Goal: Task Accomplishment & Management: Use online tool/utility

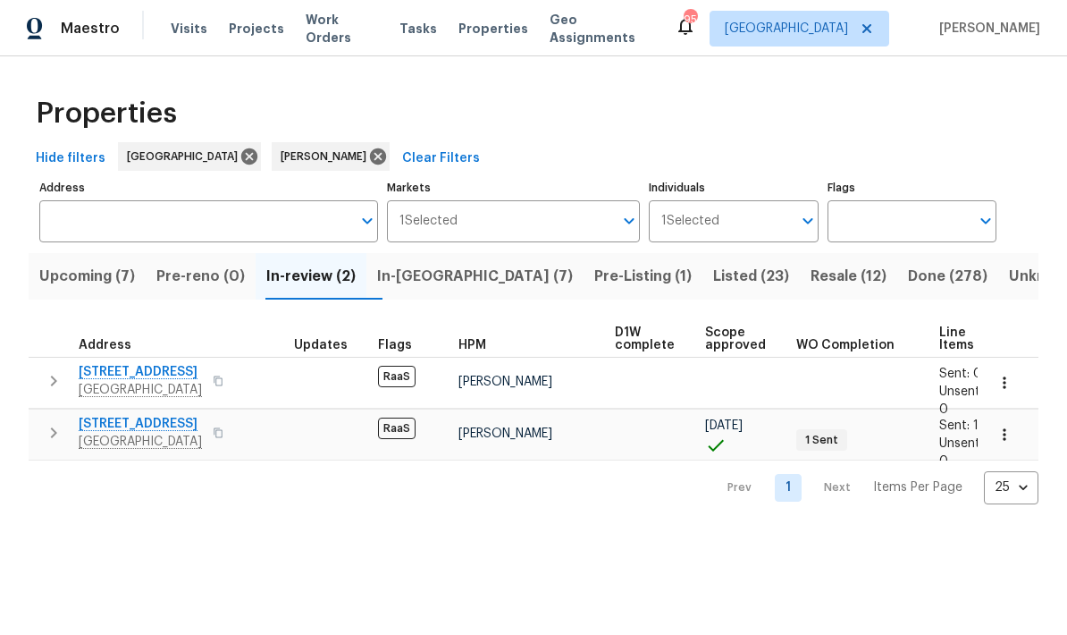
click at [117, 282] on span "Upcoming (7)" at bounding box center [87, 276] width 96 height 25
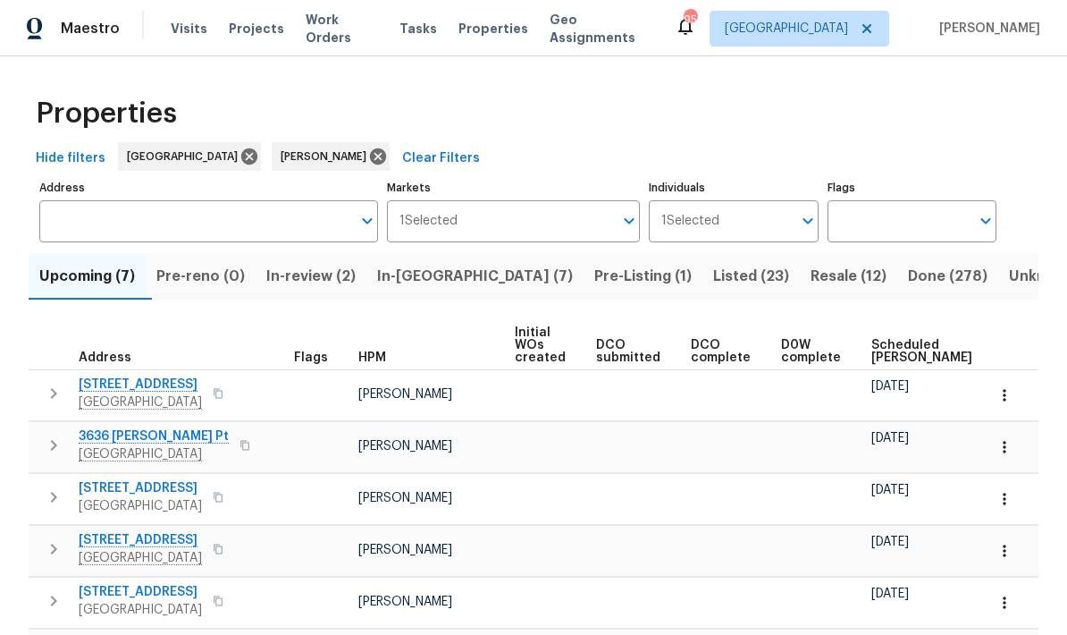
click at [899, 352] on span "Scheduled COE" at bounding box center [921, 351] width 101 height 25
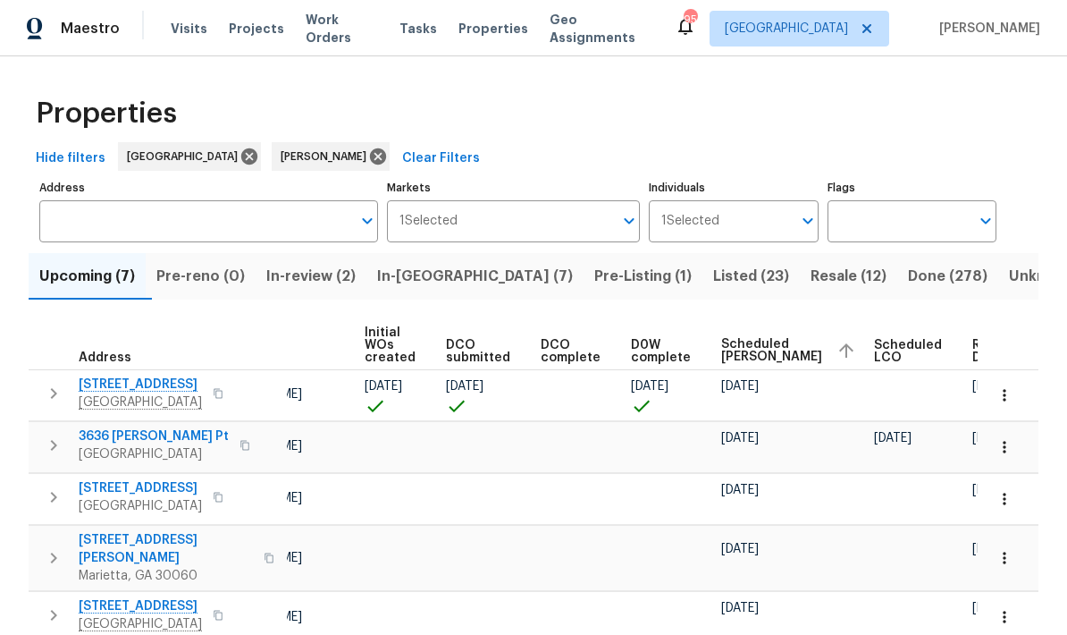
scroll to position [0, 149]
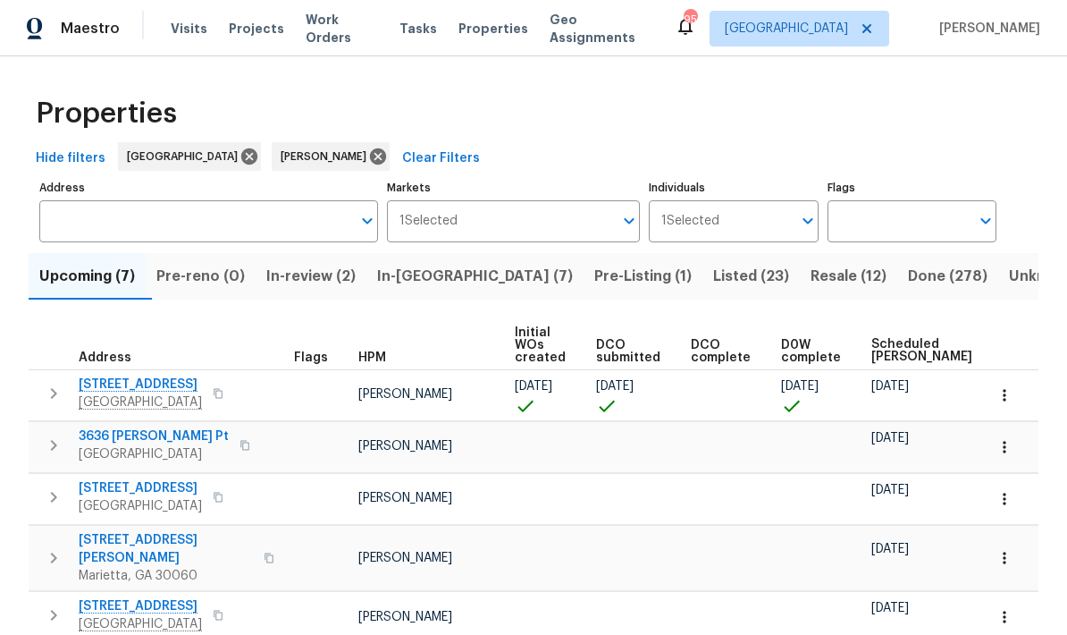
click at [1018, 396] on button "button" at bounding box center [1004, 394] width 39 height 39
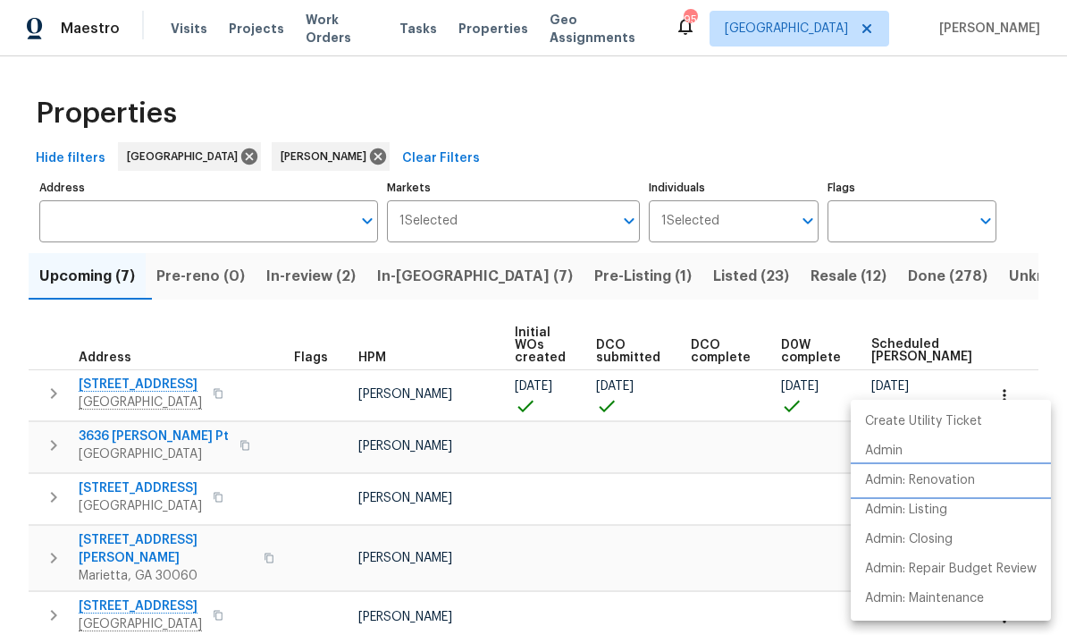
click at [952, 476] on p "Admin: Renovation" at bounding box center [920, 480] width 110 height 19
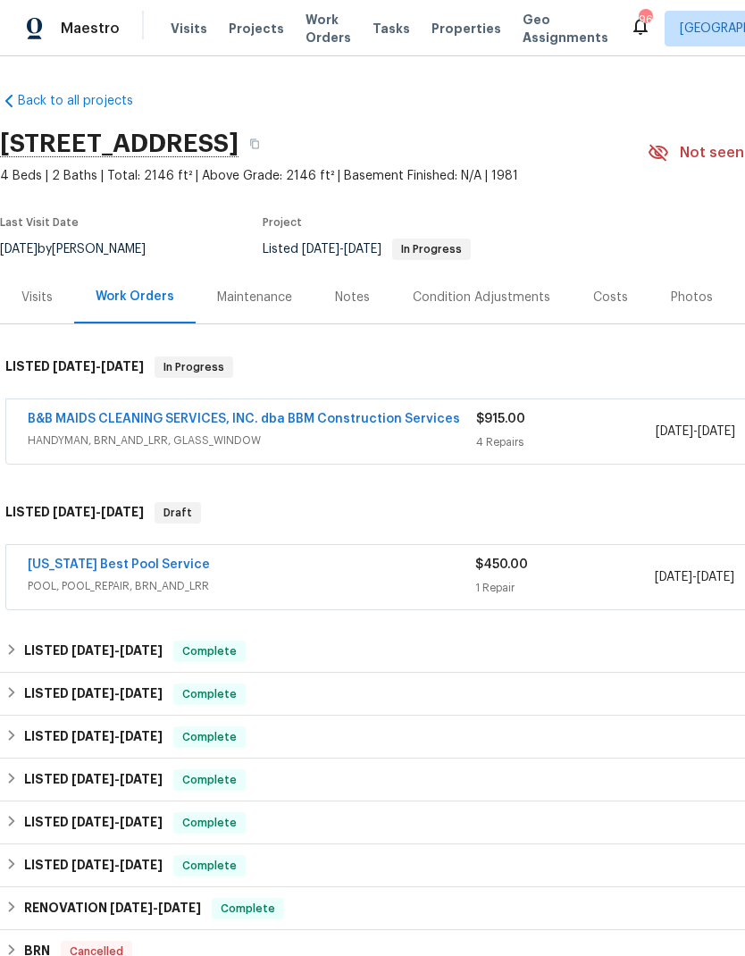
click at [156, 568] on link "Texas Best Pool Service" at bounding box center [119, 565] width 182 height 13
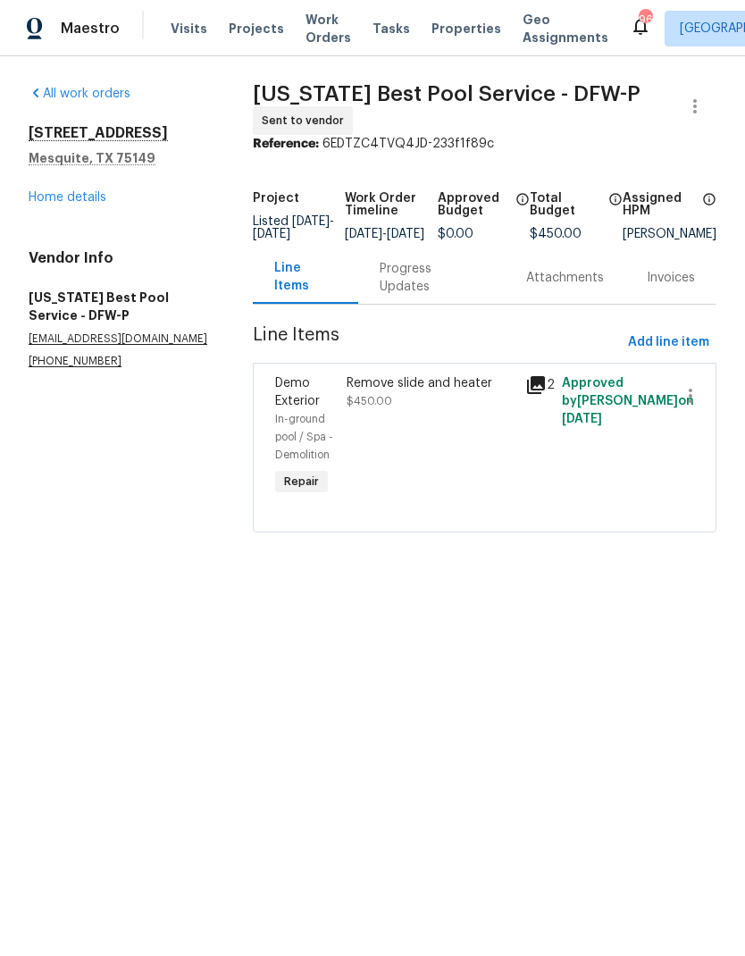
click at [104, 198] on link "Home details" at bounding box center [68, 197] width 78 height 13
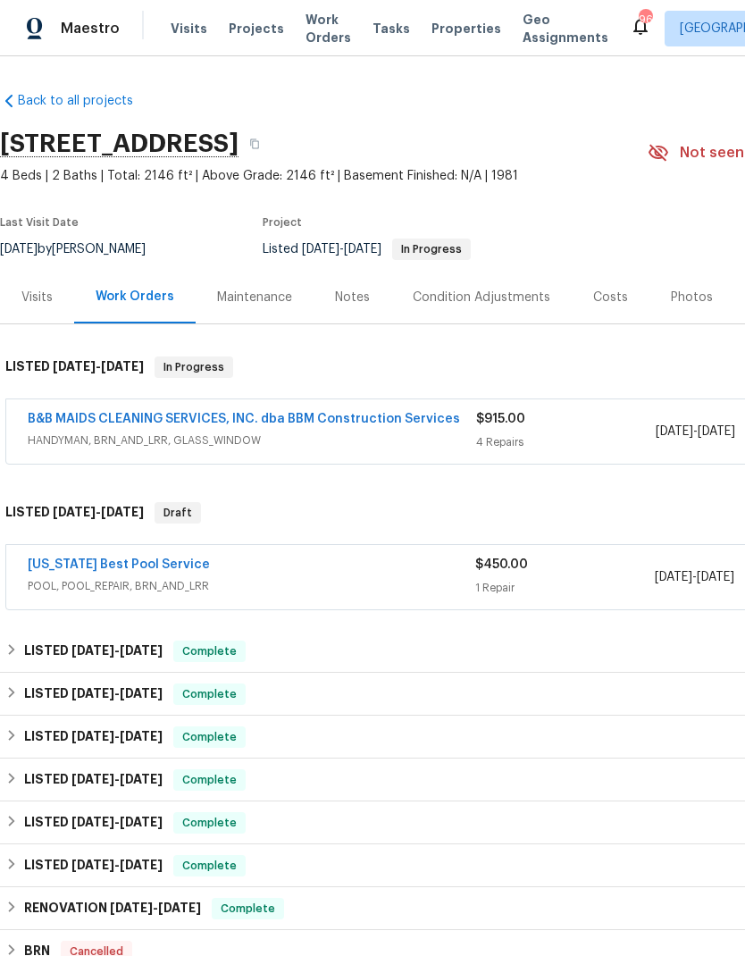
click at [406, 419] on link "B&B MAIDS CLEANING SERVICES, INC. dba BBM Construction Services" at bounding box center [244, 419] width 433 height 13
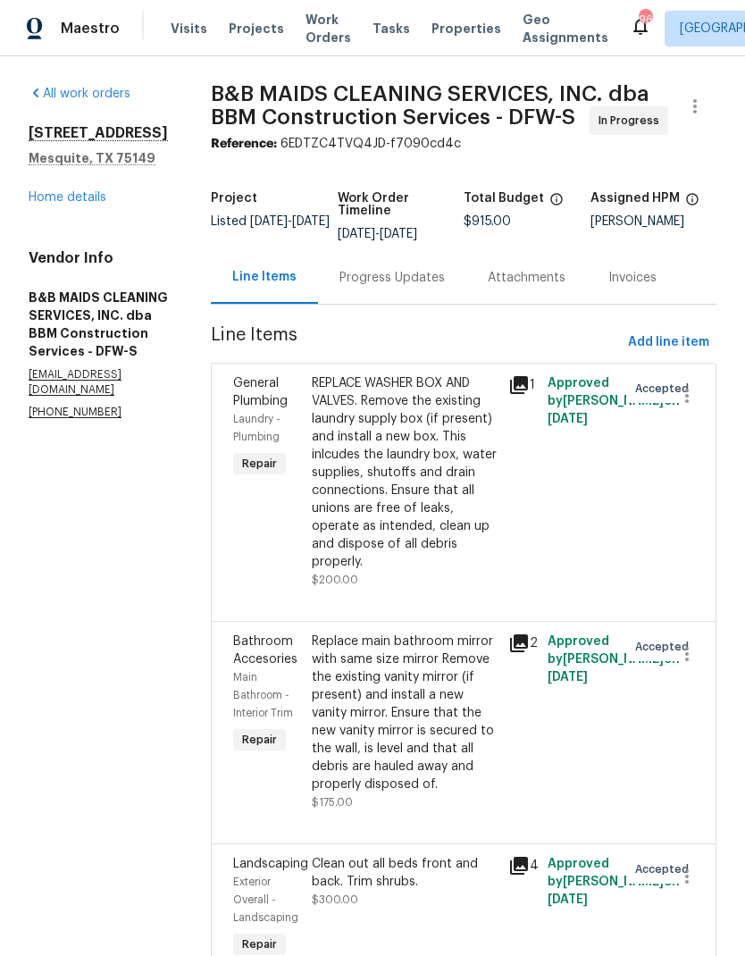
click at [91, 201] on link "Home details" at bounding box center [68, 197] width 78 height 13
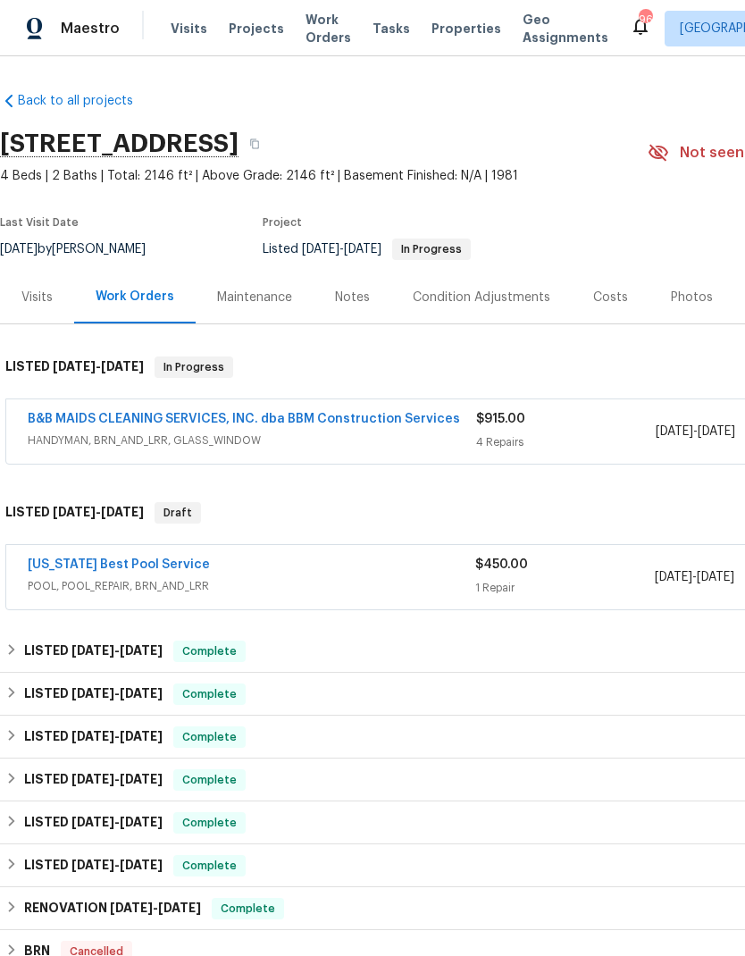
click at [423, 416] on link "B&B MAIDS CLEANING SERVICES, INC. dba BBM Construction Services" at bounding box center [244, 419] width 433 height 13
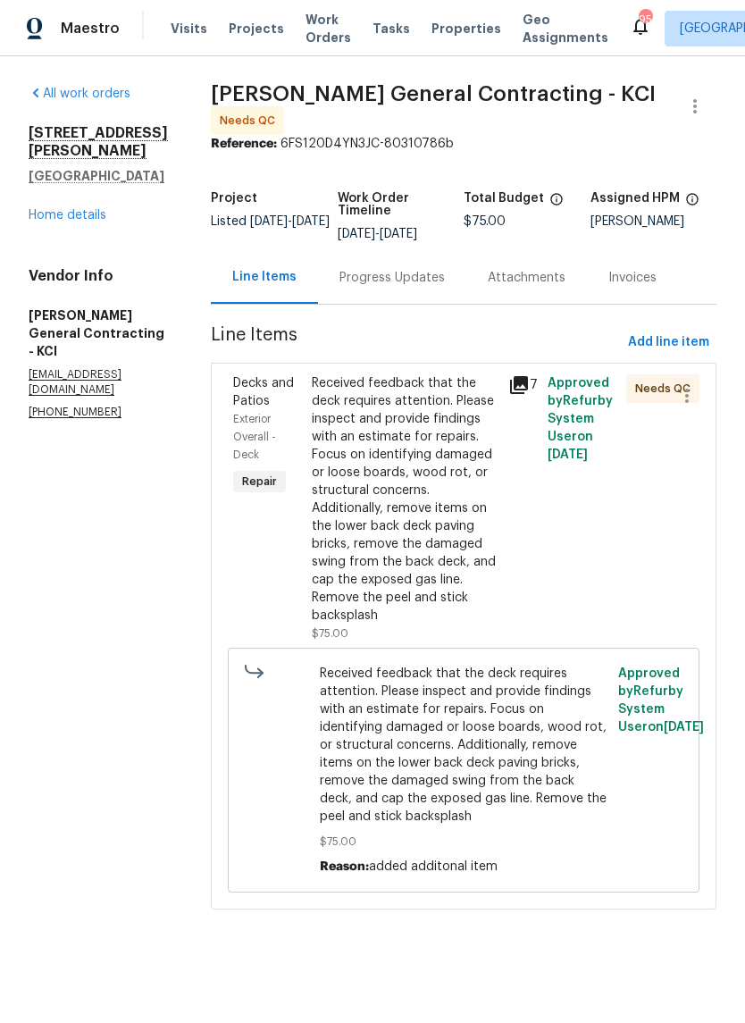
click at [413, 540] on div "Received feedback that the deck requires attention. Please inspect and provide …" at bounding box center [405, 499] width 186 height 250
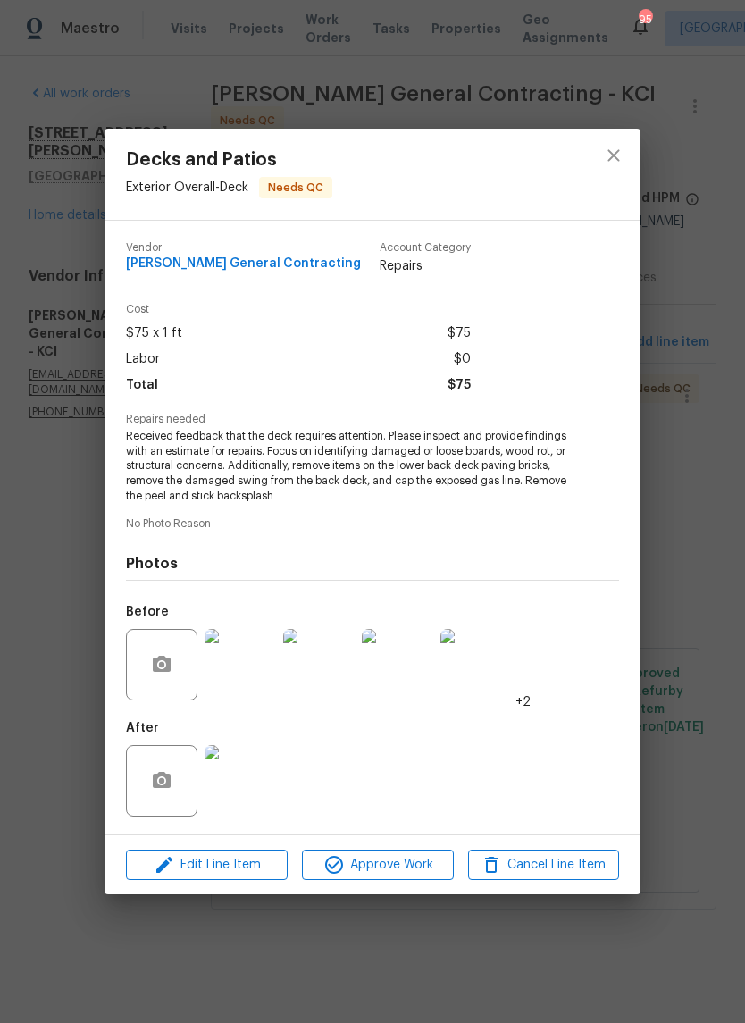
click at [247, 797] on img at bounding box center [240, 780] width 71 height 71
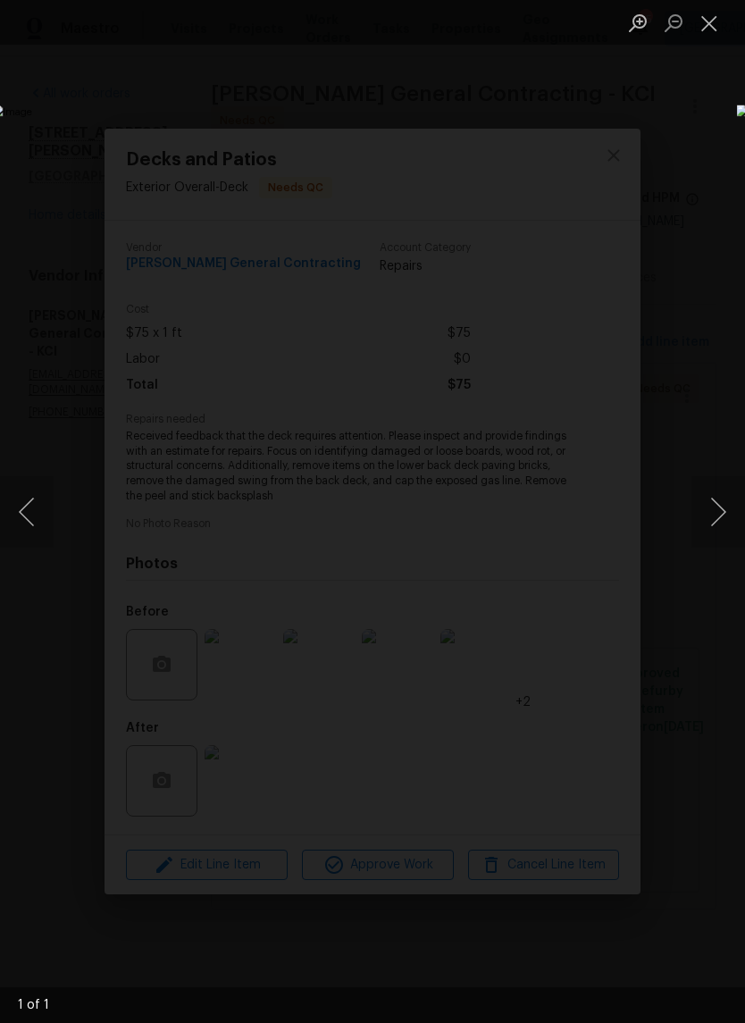
click at [717, 511] on button "Next image" at bounding box center [719, 511] width 54 height 71
click at [715, 518] on button "Next image" at bounding box center [719, 511] width 54 height 71
click at [713, 25] on button "Close lightbox" at bounding box center [710, 22] width 36 height 31
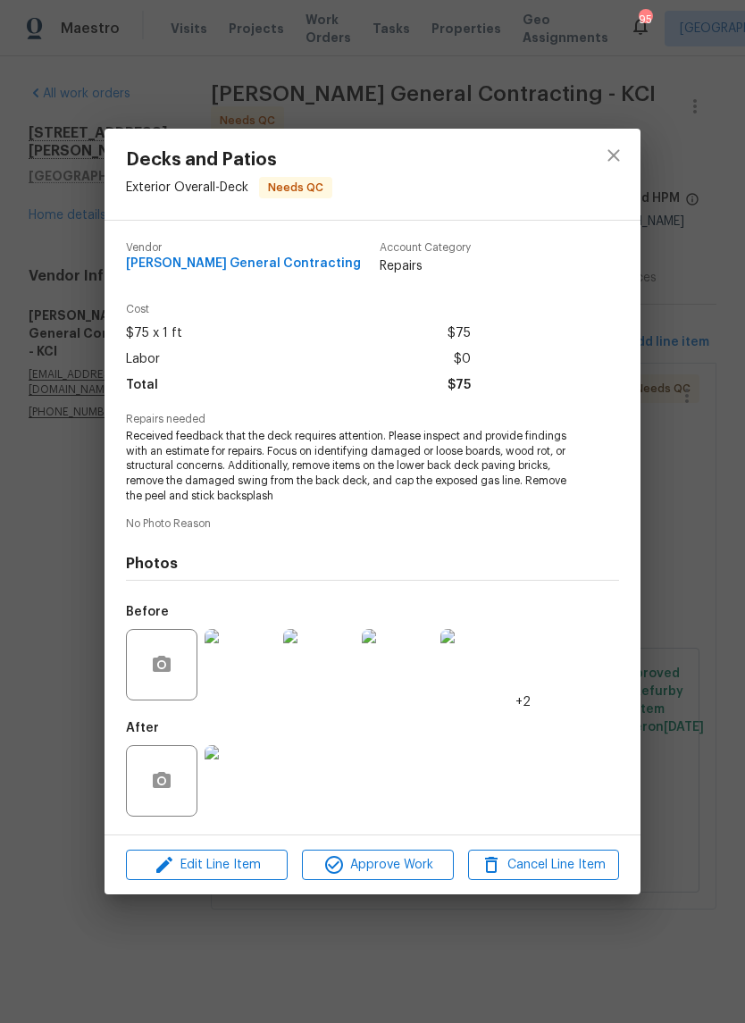
click at [250, 689] on img at bounding box center [240, 664] width 71 height 71
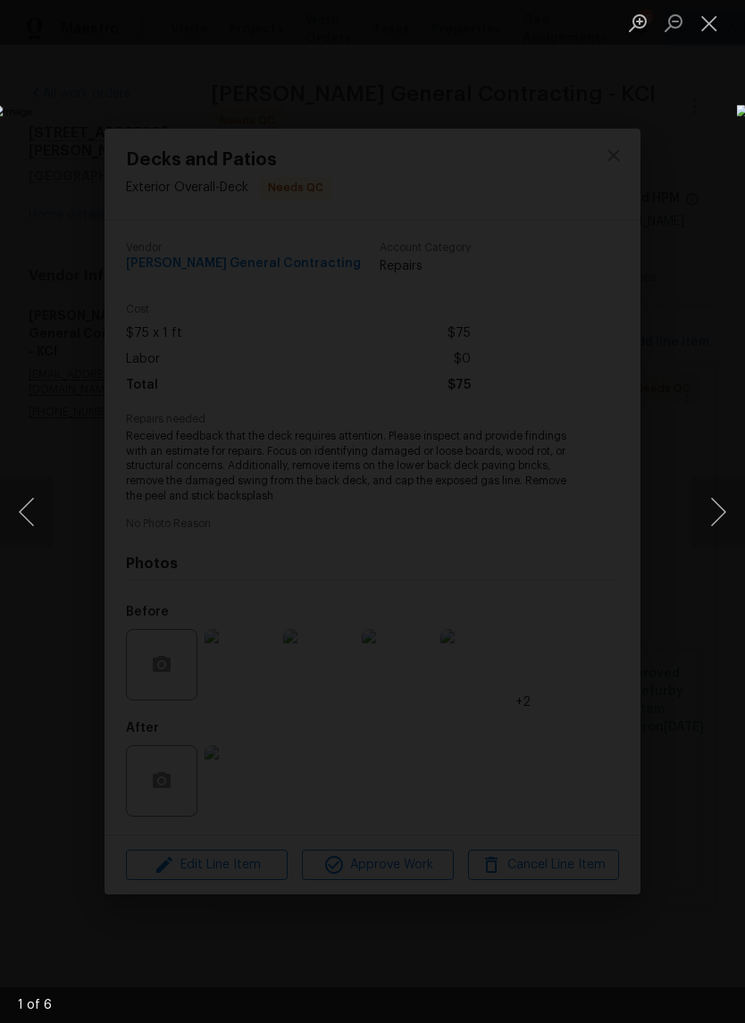
click at [730, 509] on button "Next image" at bounding box center [719, 511] width 54 height 71
click at [726, 514] on button "Next image" at bounding box center [719, 511] width 54 height 71
click at [719, 515] on button "Next image" at bounding box center [719, 511] width 54 height 71
click at [719, 520] on button "Next image" at bounding box center [719, 511] width 54 height 71
click at [719, 527] on button "Next image" at bounding box center [719, 511] width 54 height 71
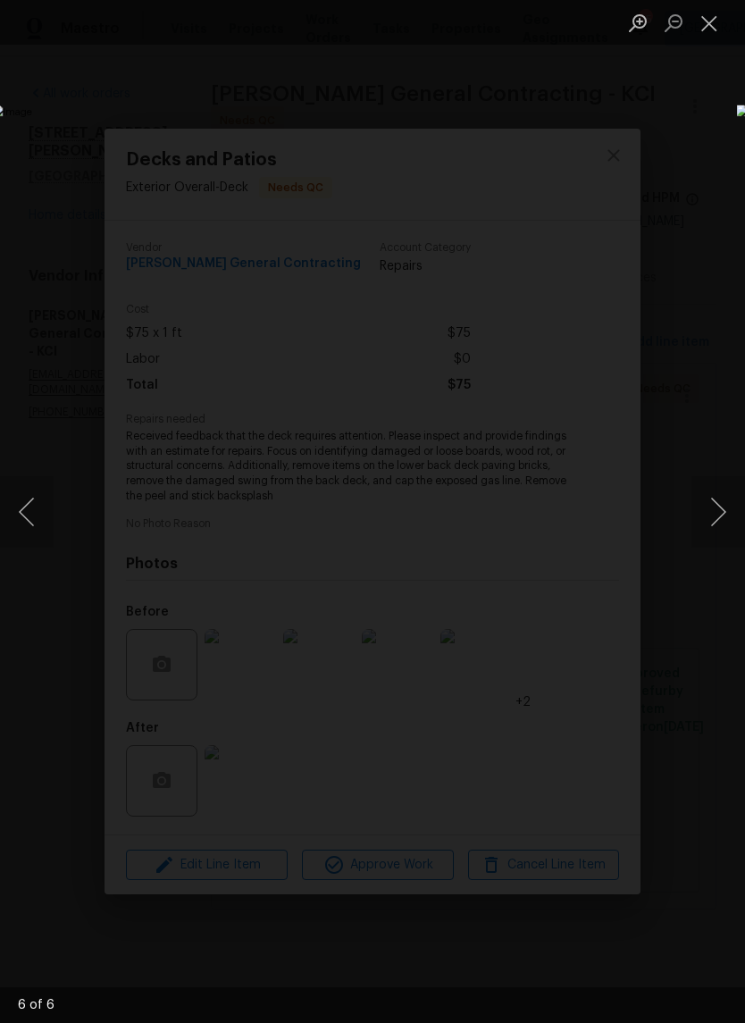
click at [719, 531] on button "Next image" at bounding box center [719, 511] width 54 height 71
click at [701, 21] on button "Close lightbox" at bounding box center [710, 22] width 36 height 31
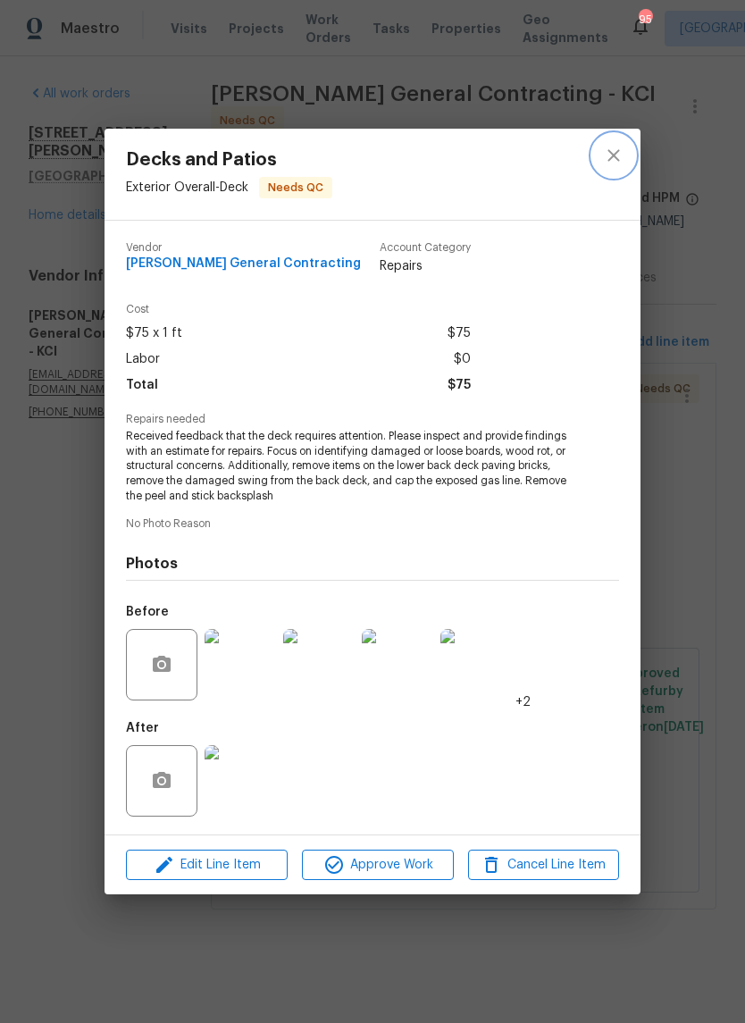
click at [620, 156] on icon "close" at bounding box center [613, 155] width 21 height 21
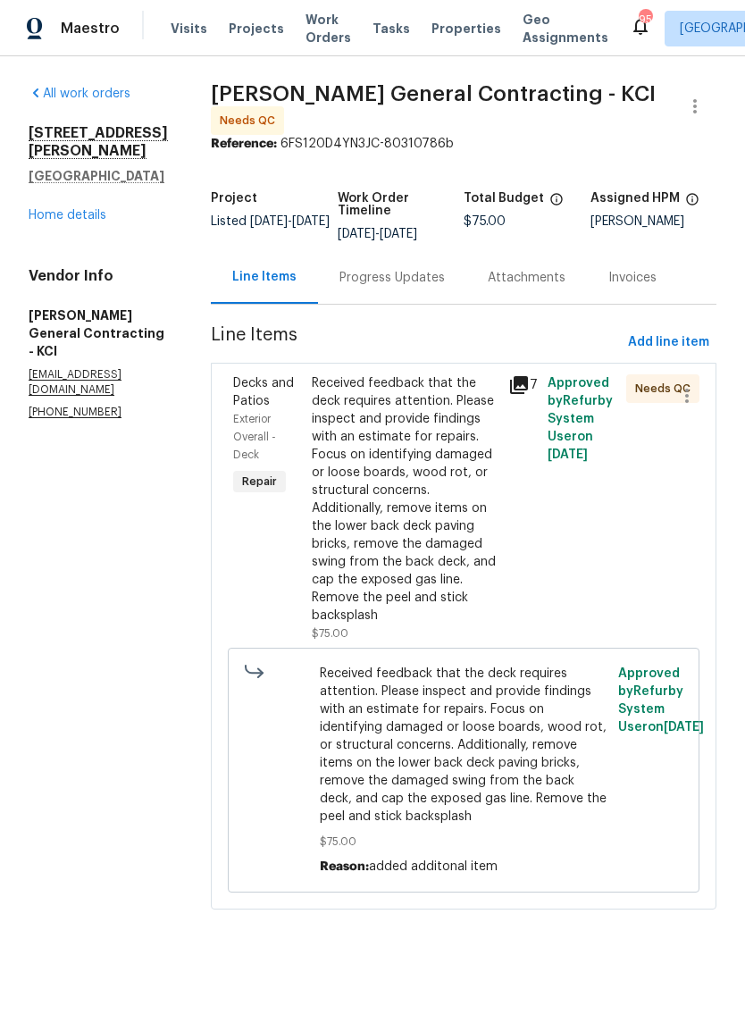
click at [443, 286] on div "Progress Updates" at bounding box center [392, 278] width 105 height 18
